Goal: Task Accomplishment & Management: Complete application form

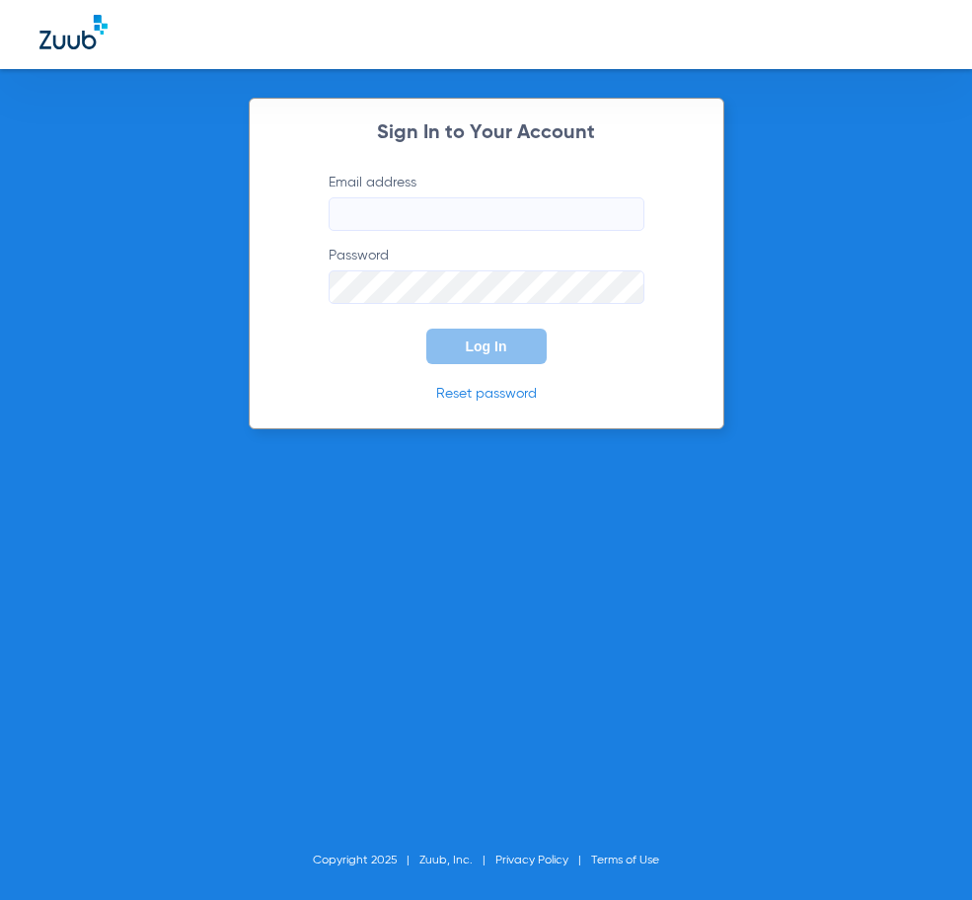
type input "[EMAIL_ADDRESS][DOMAIN_NAME]"
click at [533, 348] on button "Log In" at bounding box center [486, 347] width 120 height 36
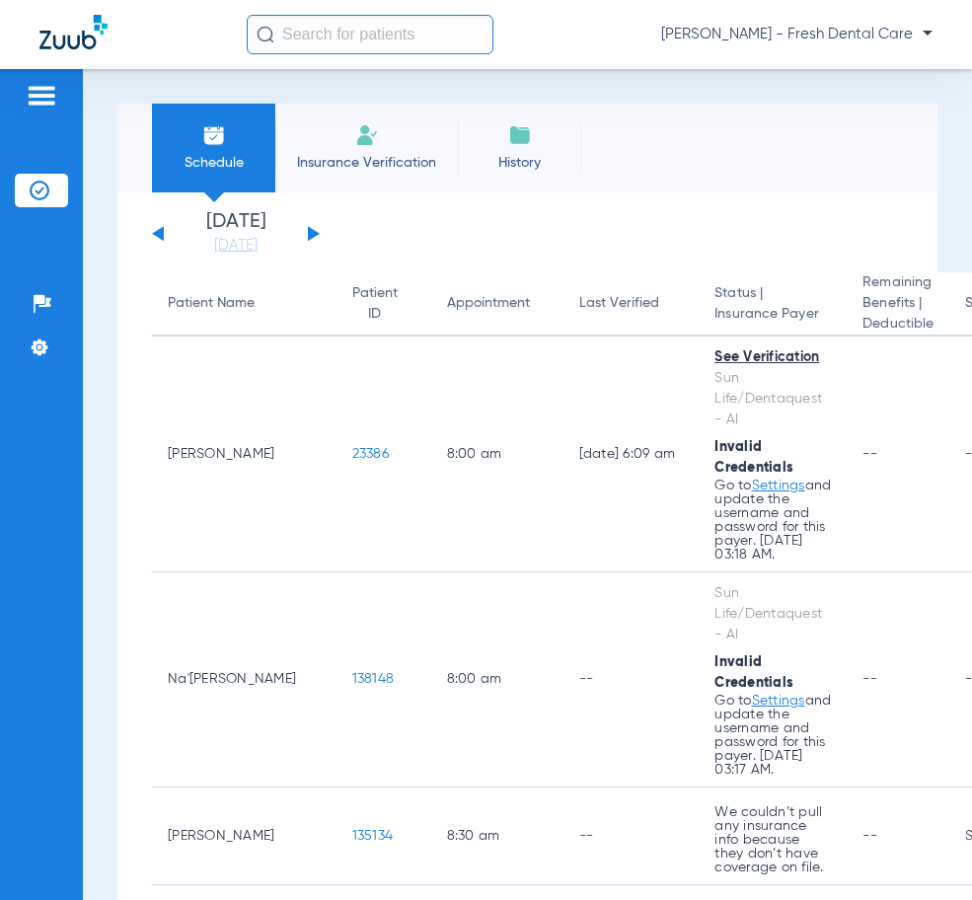
click at [402, 143] on li "Insurance Verification" at bounding box center [366, 148] width 183 height 89
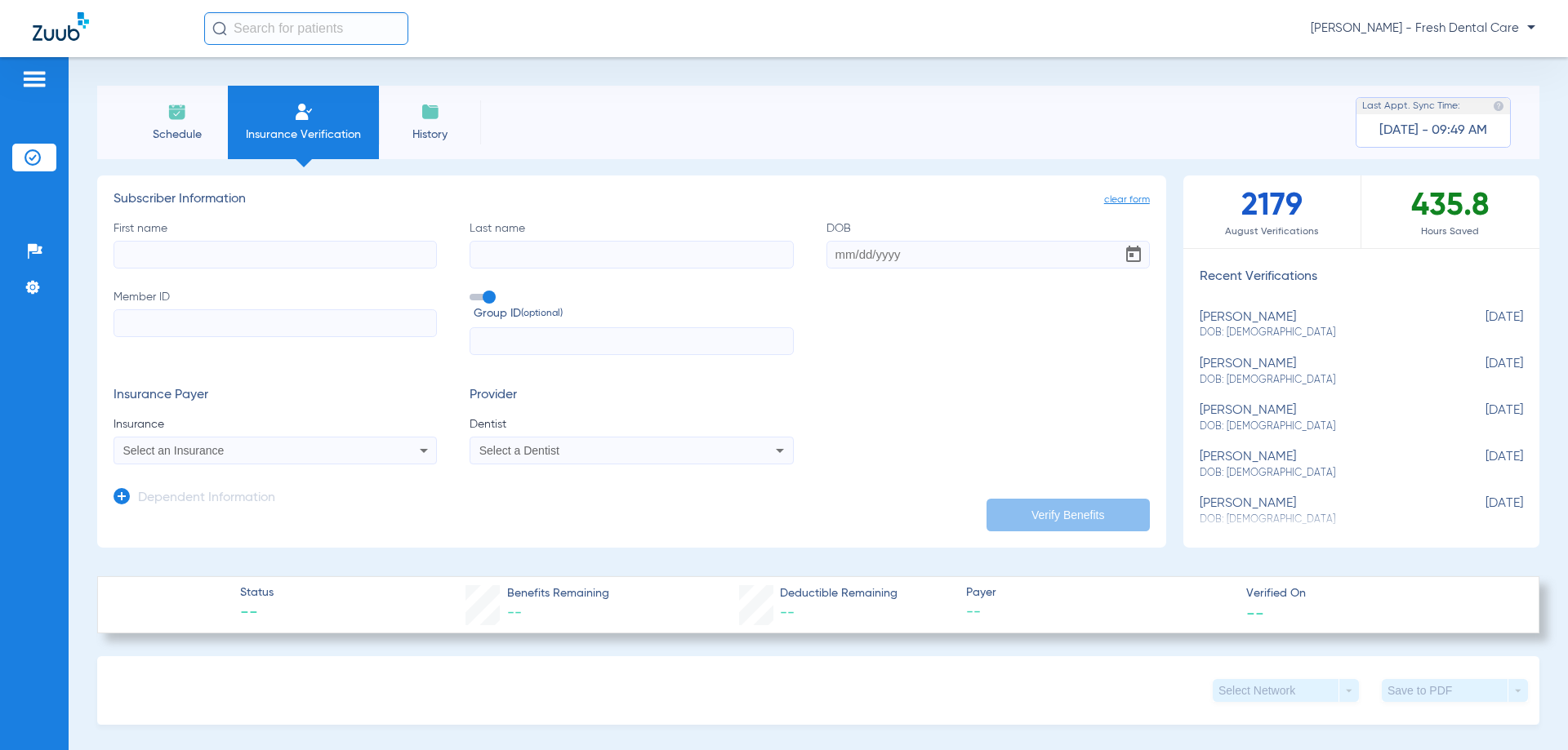
click at [316, 262] on input "First name" at bounding box center [275, 255] width 324 height 28
type input "[PERSON_NAME]"
click at [803, 264] on input "DOB" at bounding box center [988, 255] width 324 height 28
type input "[DATE]"
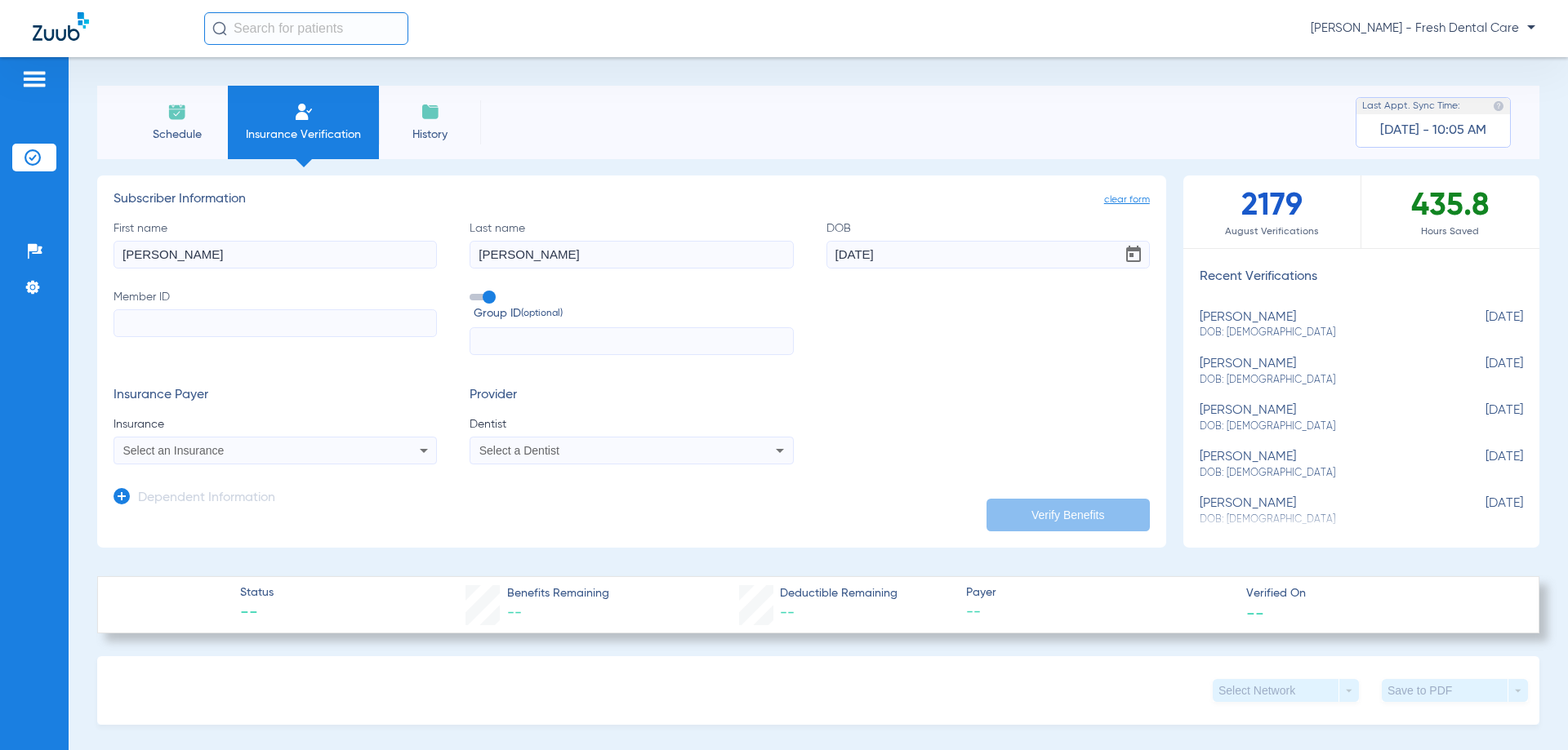
click at [253, 316] on input "Member ID" at bounding box center [275, 323] width 324 height 28
type input "387495765"
click at [626, 349] on input "text" at bounding box center [631, 342] width 324 height 28
type input "1538688"
click at [285, 452] on div "Select an Insurance" at bounding box center [245, 451] width 244 height 12
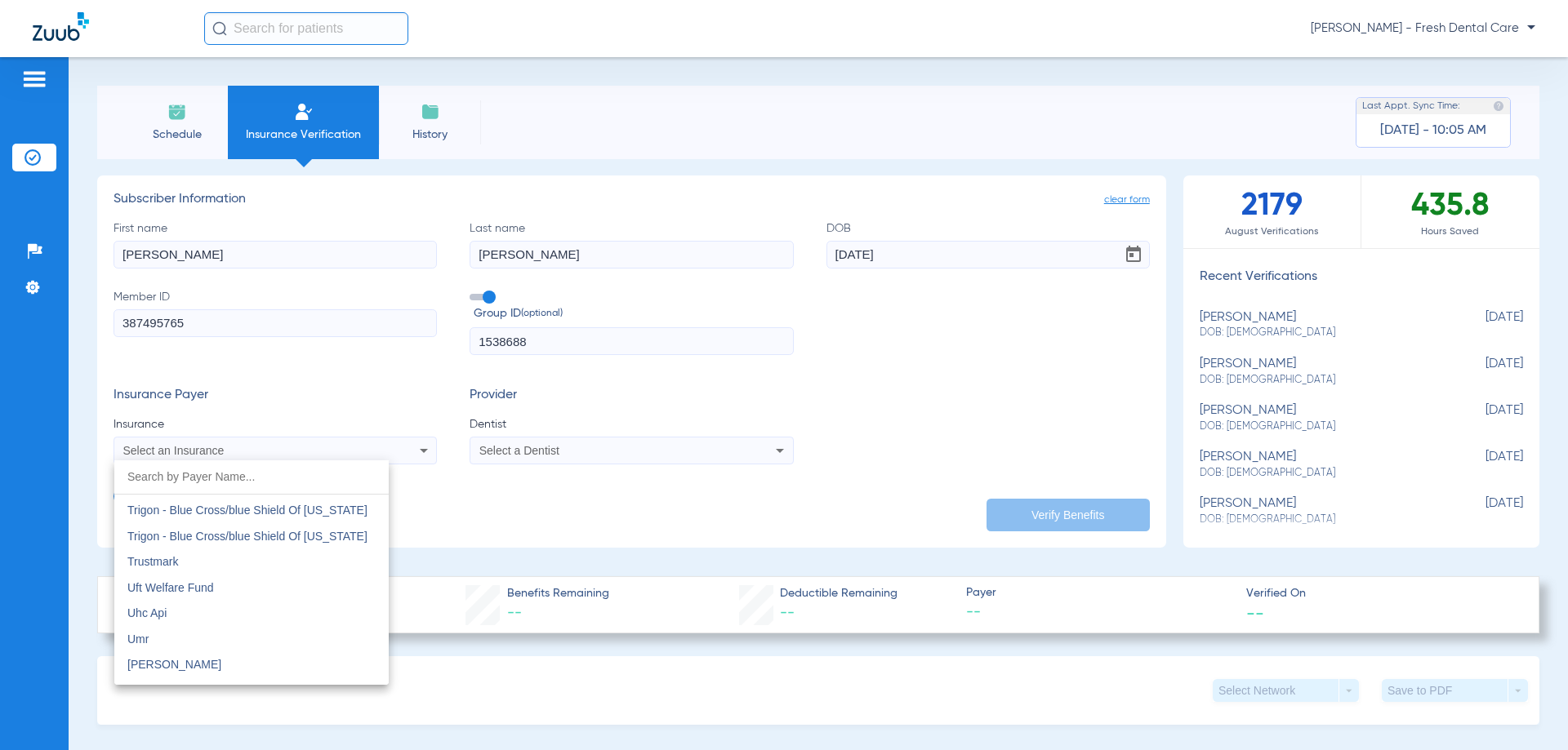
scroll to position [9712, 0]
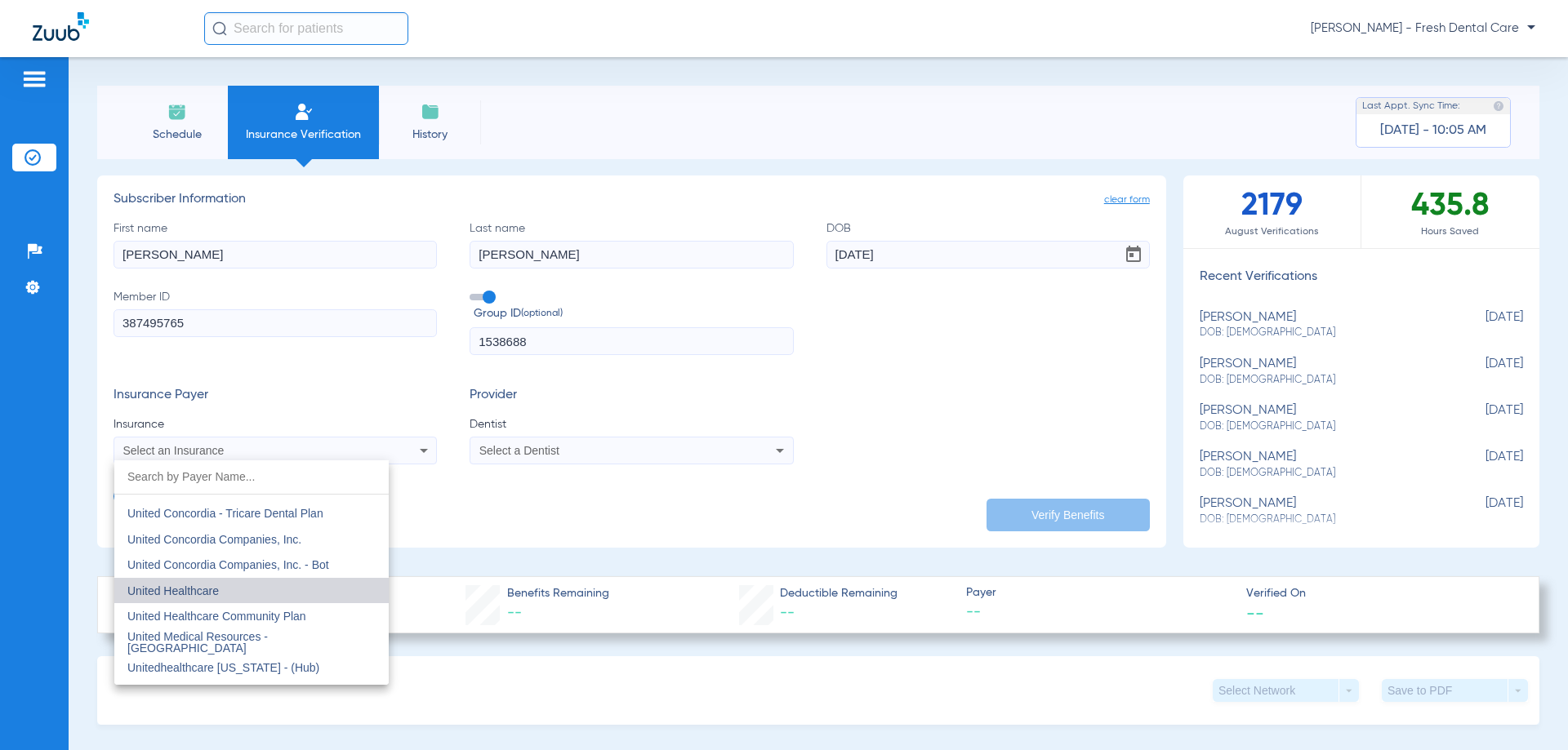
click at [280, 590] on mat-option "United Healthcare" at bounding box center [252, 591] width 275 height 26
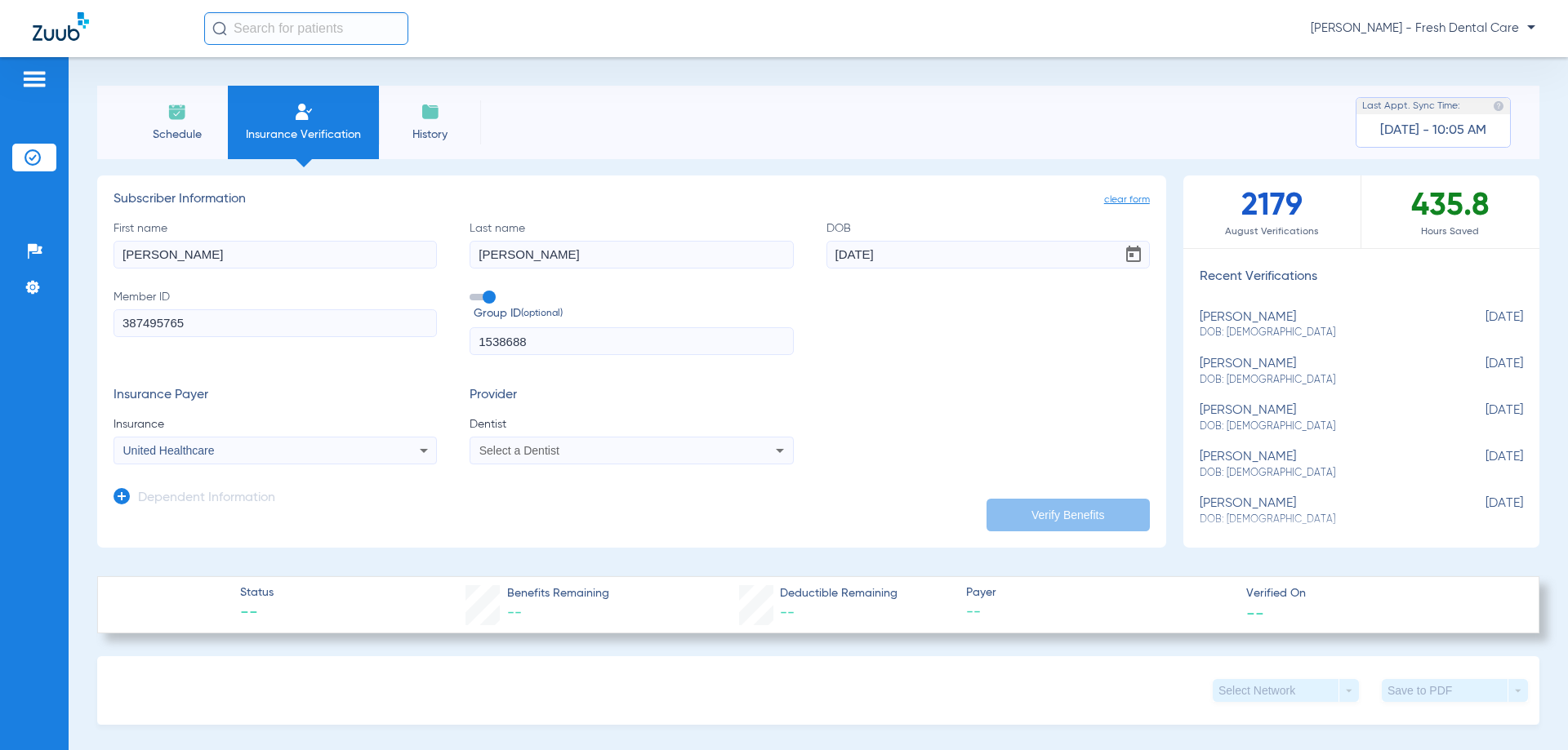
click at [714, 449] on div "Select a Dentist" at bounding box center [601, 451] width 244 height 12
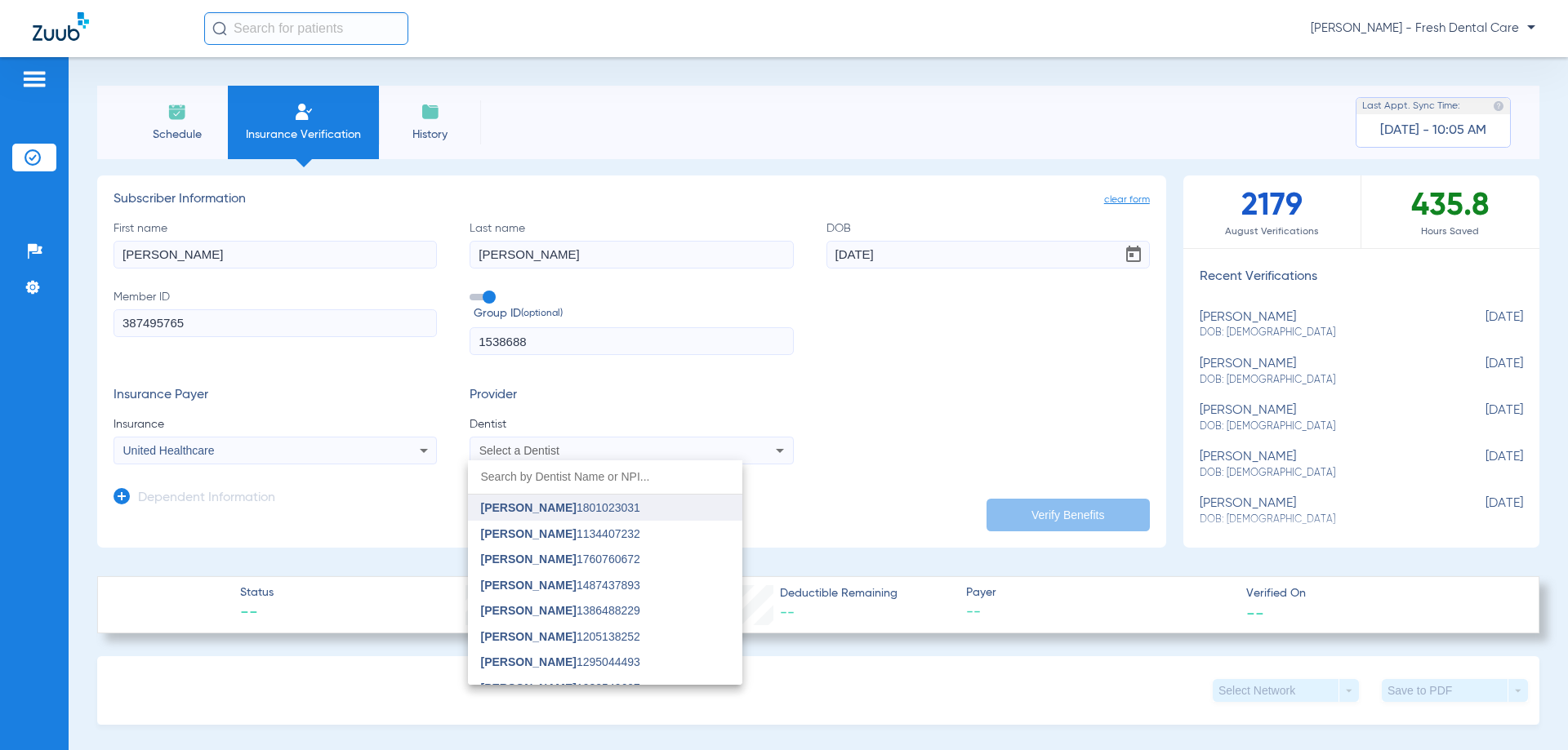
click at [533, 512] on span "[PERSON_NAME]" at bounding box center [528, 508] width 95 height 13
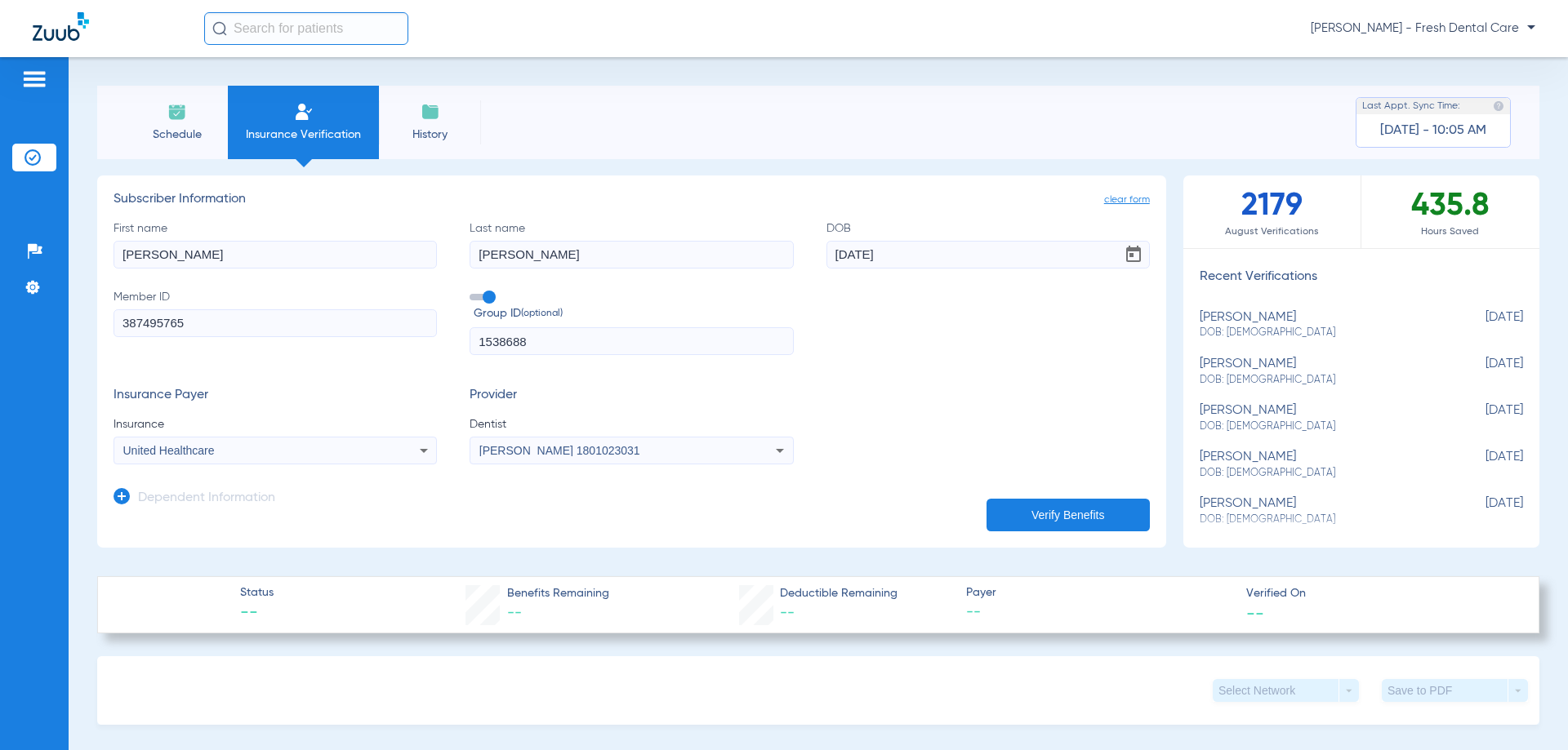
click at [803, 518] on button "Verify Benefits" at bounding box center [1067, 514] width 163 height 32
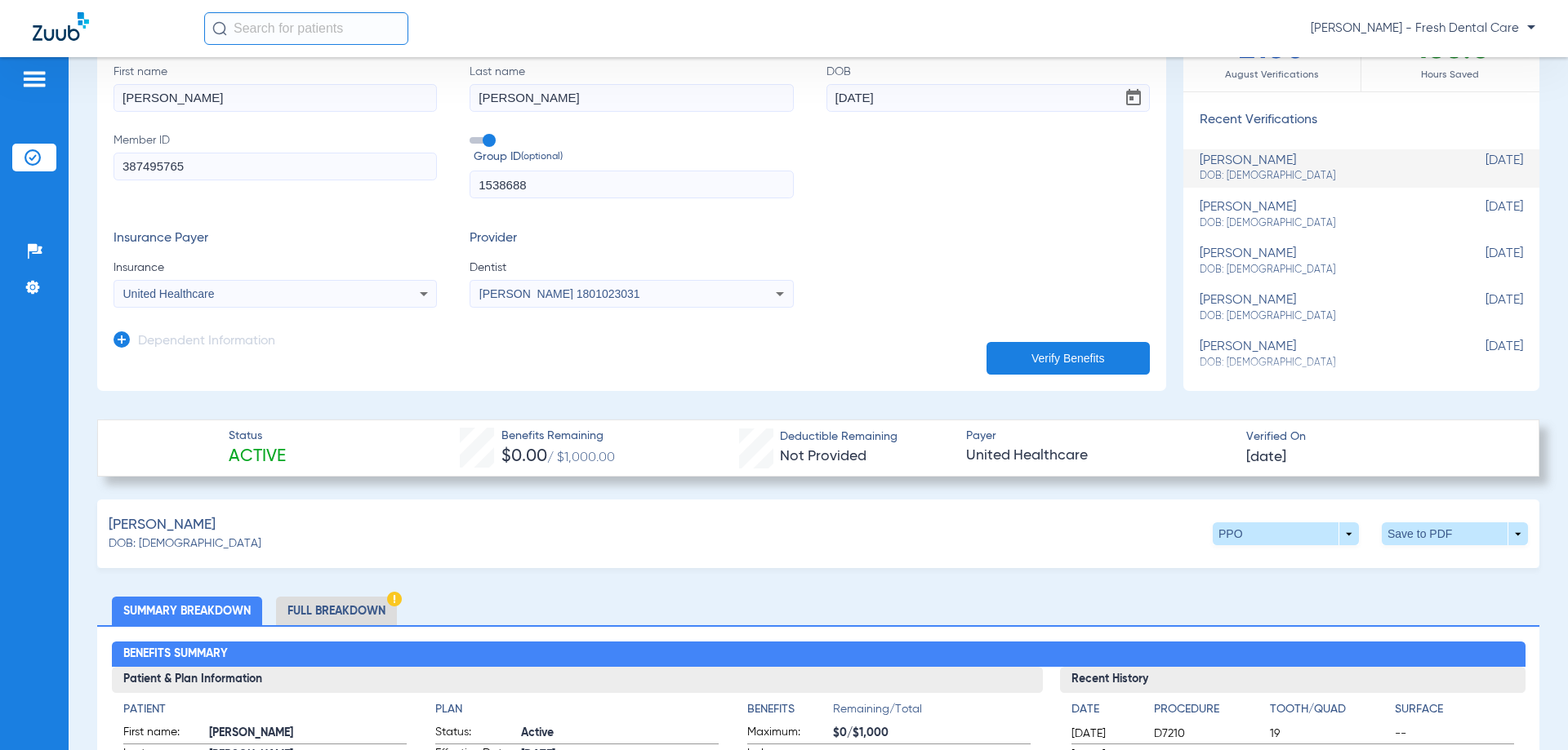
scroll to position [163, 0]
